Goal: Navigation & Orientation: Find specific page/section

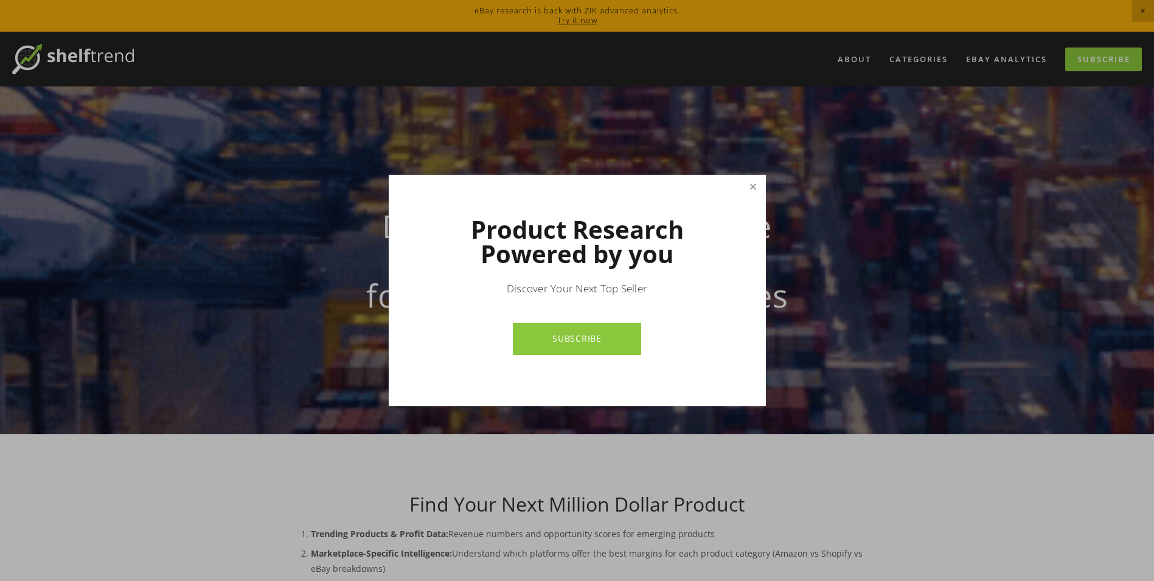
click at [757, 185] on link "Close" at bounding box center [752, 186] width 21 height 21
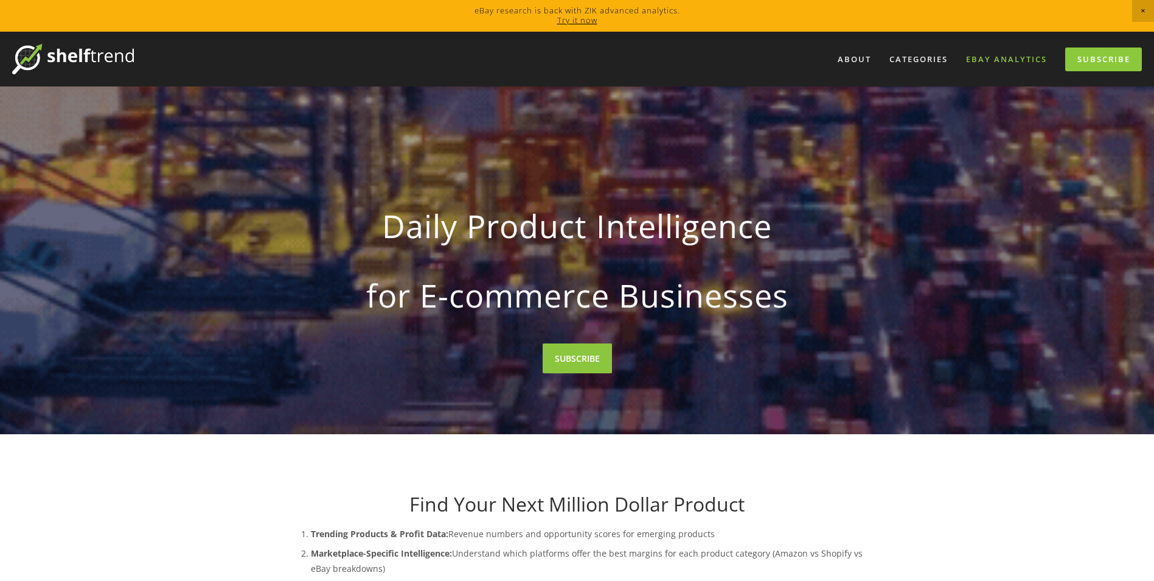
click at [1010, 57] on link "eBay Analytics" at bounding box center [1007, 59] width 97 height 20
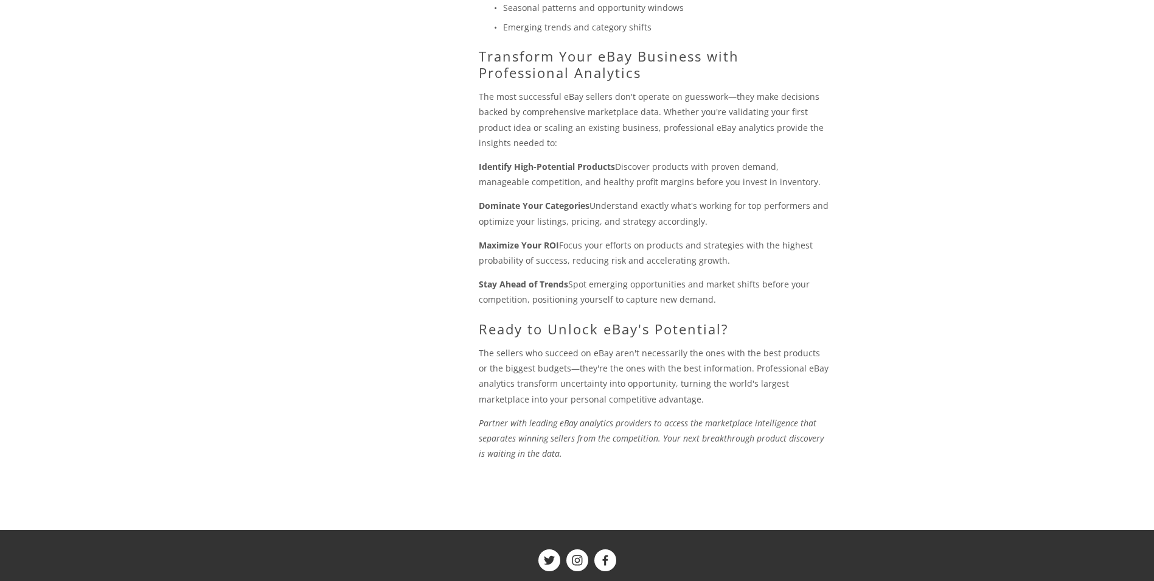
scroll to position [1103, 0]
